Goal: Information Seeking & Learning: Learn about a topic

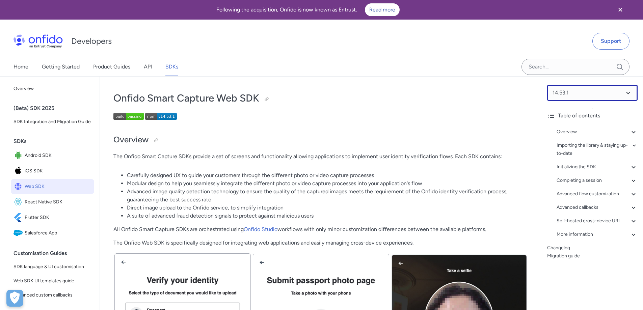
click at [611, 97] on select at bounding box center [592, 93] width 90 height 16
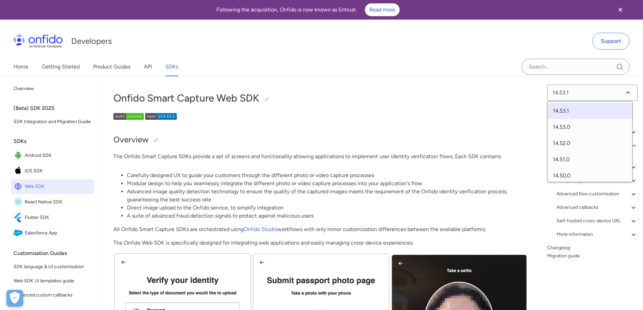
click at [585, 110] on span "14.53.1" at bounding box center [589, 111] width 85 height 16
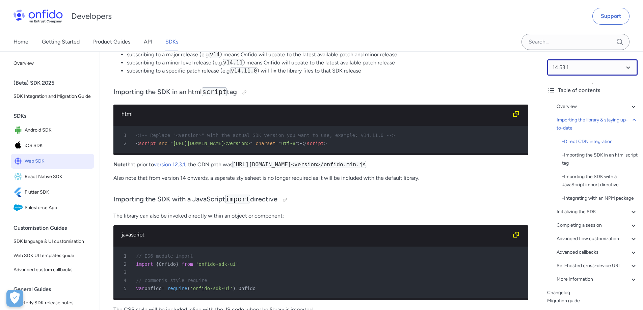
scroll to position [675, 0]
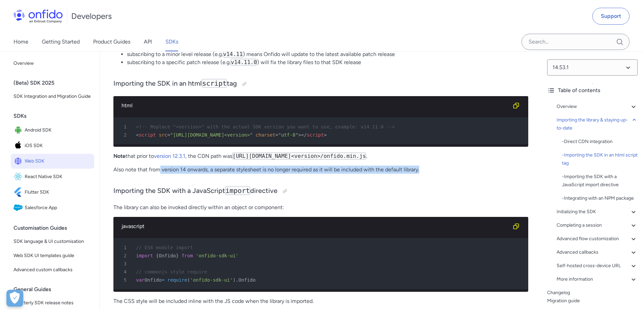
drag, startPoint x: 427, startPoint y: 176, endPoint x: 162, endPoint y: 177, distance: 265.2
click at [160, 174] on p "Also note that from version 14 onwards, a separate stylesheet is no longer requ…" at bounding box center [320, 170] width 415 height 8
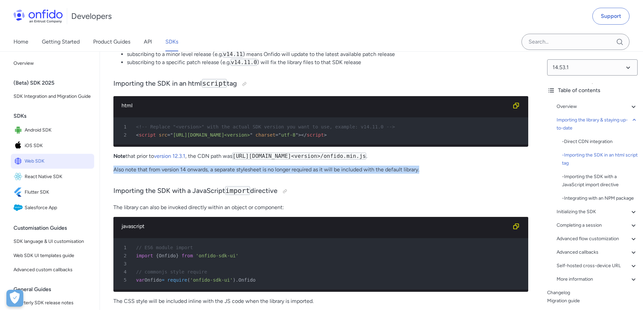
drag, startPoint x: 111, startPoint y: 176, endPoint x: 430, endPoint y: 176, distance: 319.1
click at [266, 183] on icon at bounding box center [265, 183] width 9 height 9
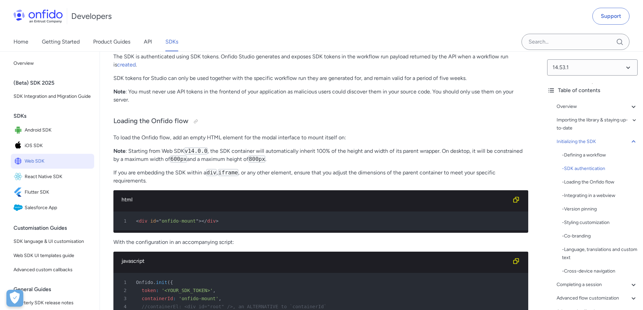
scroll to position [1518, 0]
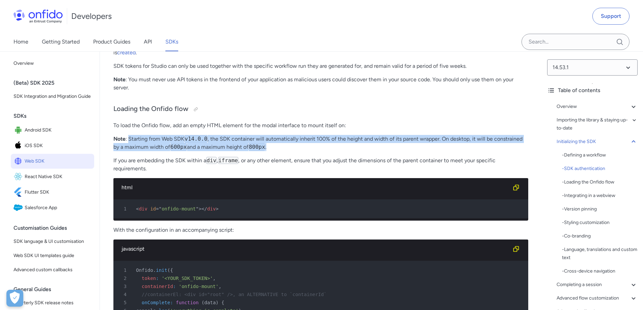
drag, startPoint x: 129, startPoint y: 165, endPoint x: 276, endPoint y: 171, distance: 147.9
click at [276, 151] on p "Note : Starting from Web SDK v14.0.0 , the SDK container will automatically inh…" at bounding box center [320, 143] width 415 height 16
click at [319, 177] on icon at bounding box center [319, 179] width 9 height 9
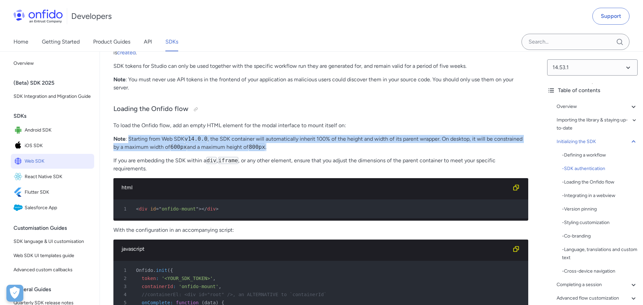
click at [393, 151] on p "Note : Starting from Web SDK v14.0.0 , the SDK container will automatically inh…" at bounding box center [320, 143] width 415 height 16
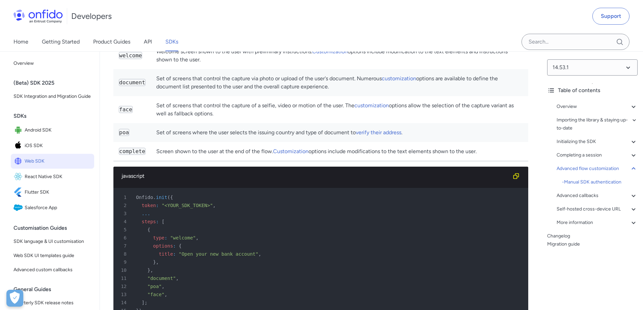
scroll to position [8963, 0]
